Goal: Transaction & Acquisition: Book appointment/travel/reservation

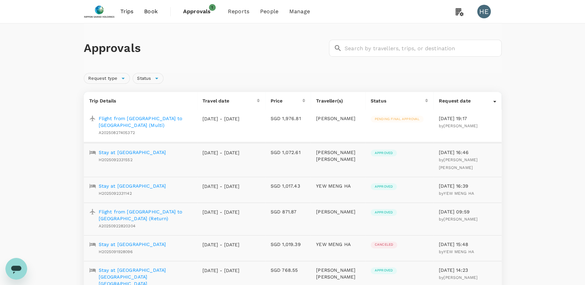
click at [129, 11] on span "Trips" at bounding box center [126, 11] width 13 height 8
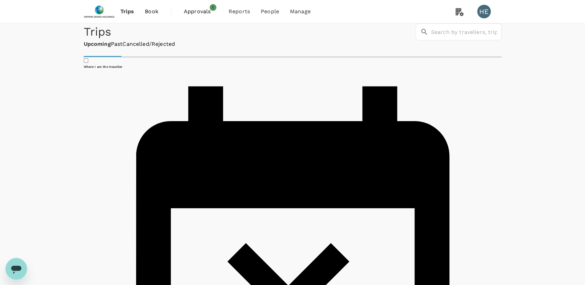
click at [143, 12] on link "Book" at bounding box center [151, 11] width 24 height 23
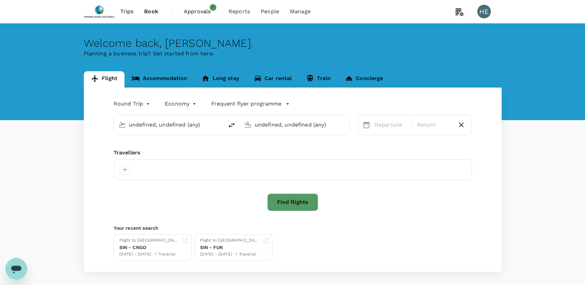
type input "Singapore Changi (SIN)"
type input "[PERSON_NAME] (SUB)"
type input "Singapore Changi (SIN)"
type input "[PERSON_NAME] (SUB)"
type input "Singapore Changi (SIN)"
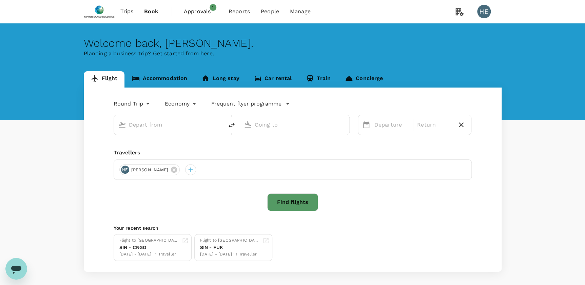
type input "[PERSON_NAME] (SUB)"
